Goal: Find specific page/section: Find specific page/section

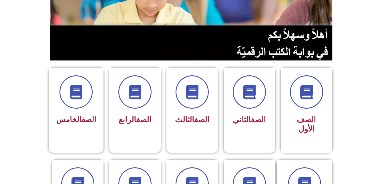
scroll to position [97, 0]
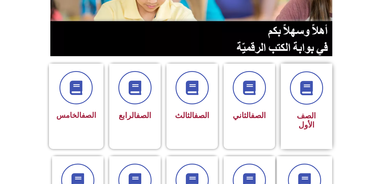
click at [297, 115] on span "الصف الأول" at bounding box center [306, 120] width 19 height 18
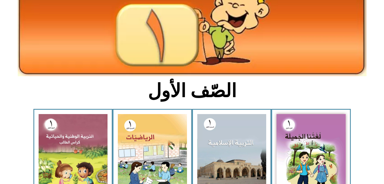
scroll to position [96, 0]
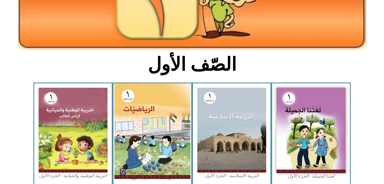
click at [164, 111] on img at bounding box center [152, 130] width 76 height 95
click at [160, 116] on img at bounding box center [152, 130] width 76 height 95
click at [160, 114] on img at bounding box center [152, 130] width 76 height 95
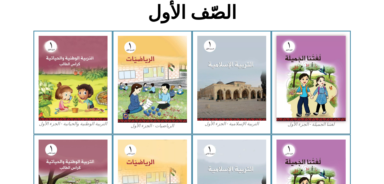
scroll to position [152, 0]
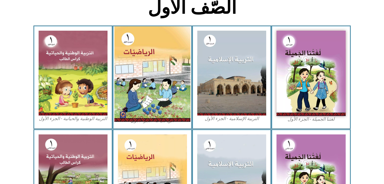
click at [152, 110] on img at bounding box center [152, 73] width 76 height 95
click at [142, 75] on img at bounding box center [152, 73] width 76 height 95
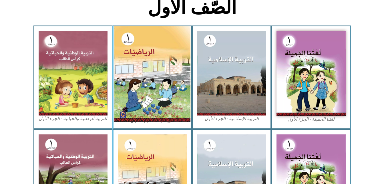
click at [142, 75] on img at bounding box center [152, 73] width 76 height 95
click at [182, 82] on img at bounding box center [152, 73] width 76 height 95
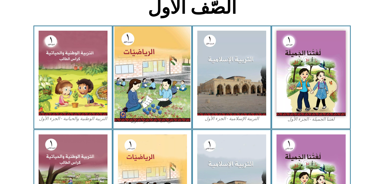
click at [182, 82] on img at bounding box center [152, 73] width 76 height 95
click at [177, 82] on img at bounding box center [152, 73] width 76 height 95
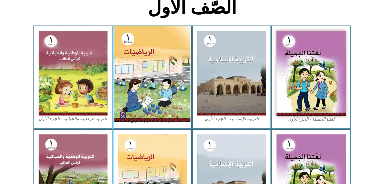
click at [176, 82] on img at bounding box center [152, 73] width 76 height 95
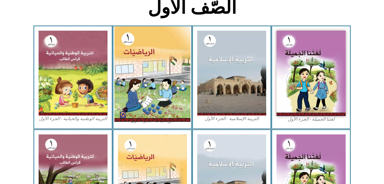
click at [176, 82] on img at bounding box center [152, 73] width 76 height 95
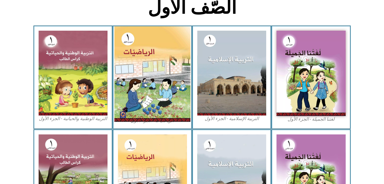
click at [174, 91] on img at bounding box center [152, 73] width 76 height 95
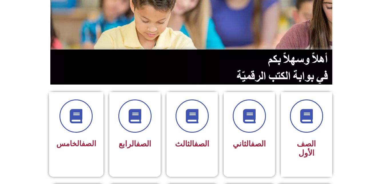
scroll to position [123, 0]
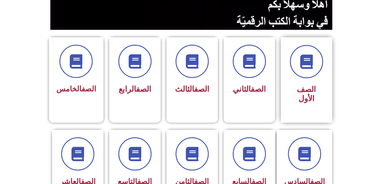
click at [297, 91] on span "الصف الأول" at bounding box center [306, 94] width 19 height 18
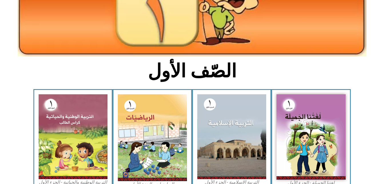
scroll to position [100, 0]
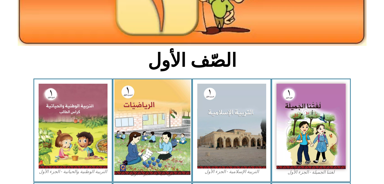
click at [140, 104] on img at bounding box center [152, 126] width 76 height 95
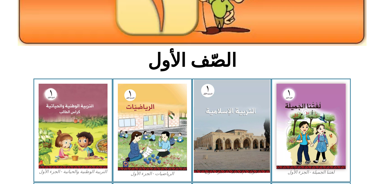
click at [238, 118] on img at bounding box center [232, 125] width 76 height 93
click at [238, 117] on img at bounding box center [232, 125] width 76 height 93
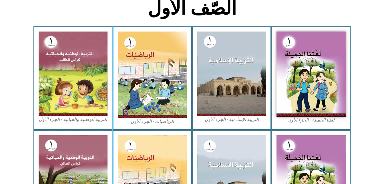
scroll to position [159, 0]
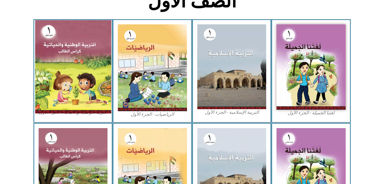
click at [65, 97] on img at bounding box center [73, 66] width 76 height 93
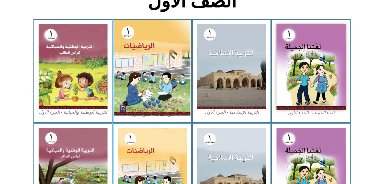
click at [187, 69] on img at bounding box center [152, 67] width 76 height 95
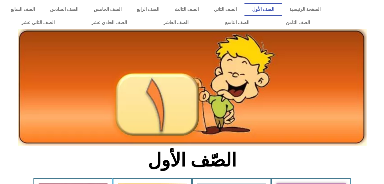
scroll to position [159, 0]
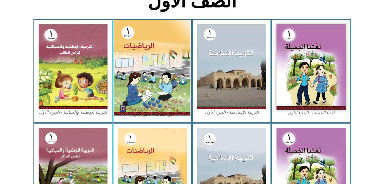
click at [169, 79] on img at bounding box center [152, 67] width 76 height 95
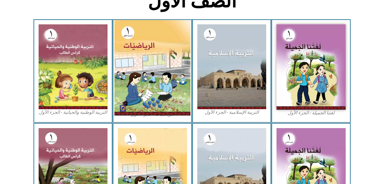
click at [168, 79] on img at bounding box center [152, 67] width 76 height 95
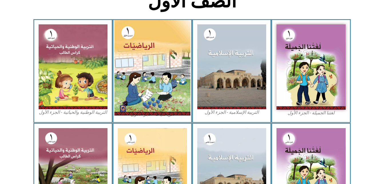
click at [168, 79] on img at bounding box center [152, 67] width 76 height 95
click at [168, 78] on img at bounding box center [152, 67] width 76 height 95
click at [150, 66] on img at bounding box center [152, 67] width 76 height 95
click at [158, 84] on img at bounding box center [152, 67] width 76 height 95
click at [170, 42] on img at bounding box center [152, 67] width 76 height 95
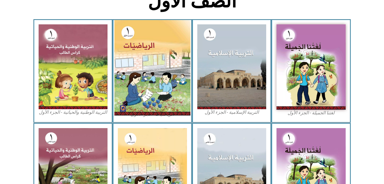
click at [170, 42] on img at bounding box center [152, 67] width 76 height 95
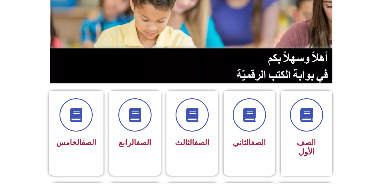
scroll to position [123, 0]
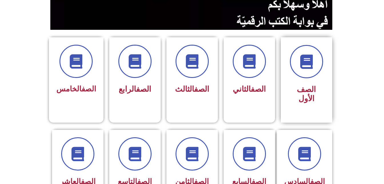
click at [314, 80] on div "الصف الأول" at bounding box center [307, 75] width 36 height 61
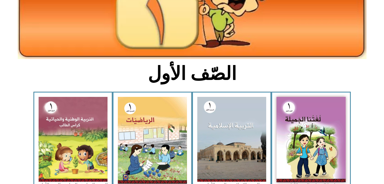
scroll to position [90, 0]
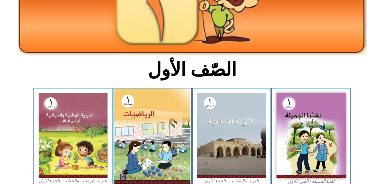
click at [156, 120] on img at bounding box center [152, 135] width 76 height 95
click at [122, 155] on img at bounding box center [152, 135] width 76 height 95
click at [168, 139] on img at bounding box center [152, 135] width 76 height 95
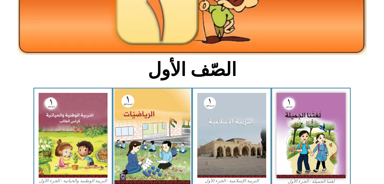
click at [168, 139] on img at bounding box center [152, 135] width 76 height 95
click at [168, 140] on img at bounding box center [152, 135] width 76 height 95
